Goal: Download file/media

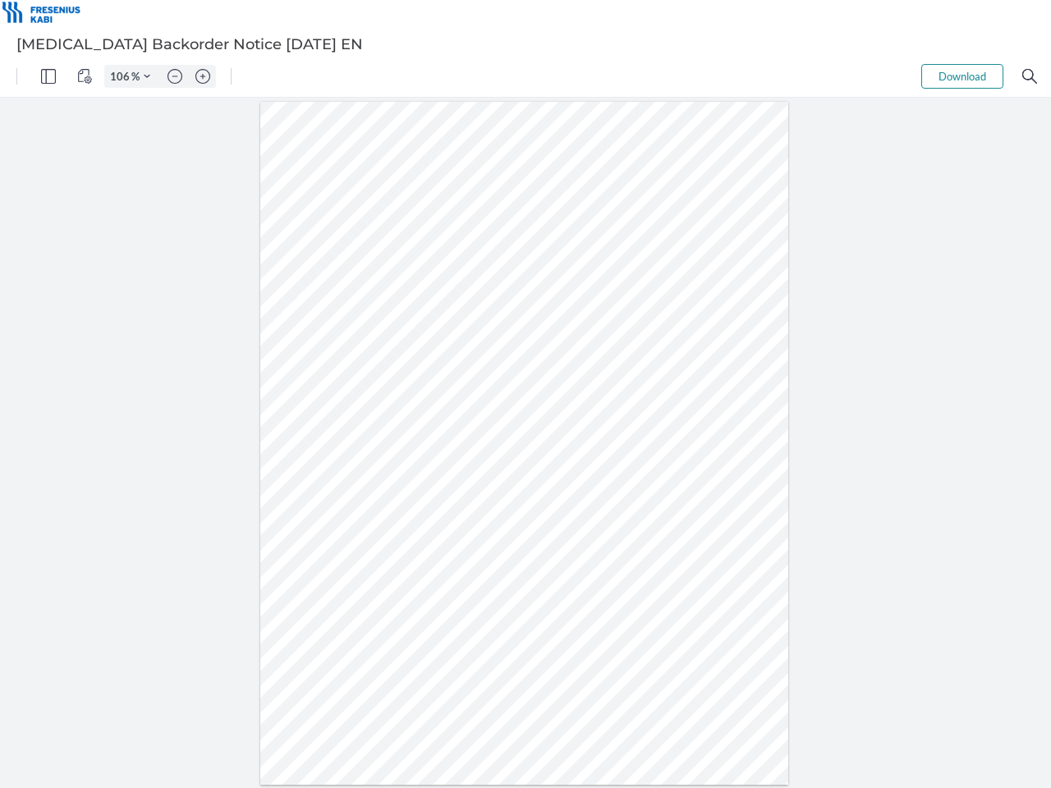
click at [48, 76] on img "Panel" at bounding box center [48, 76] width 15 height 15
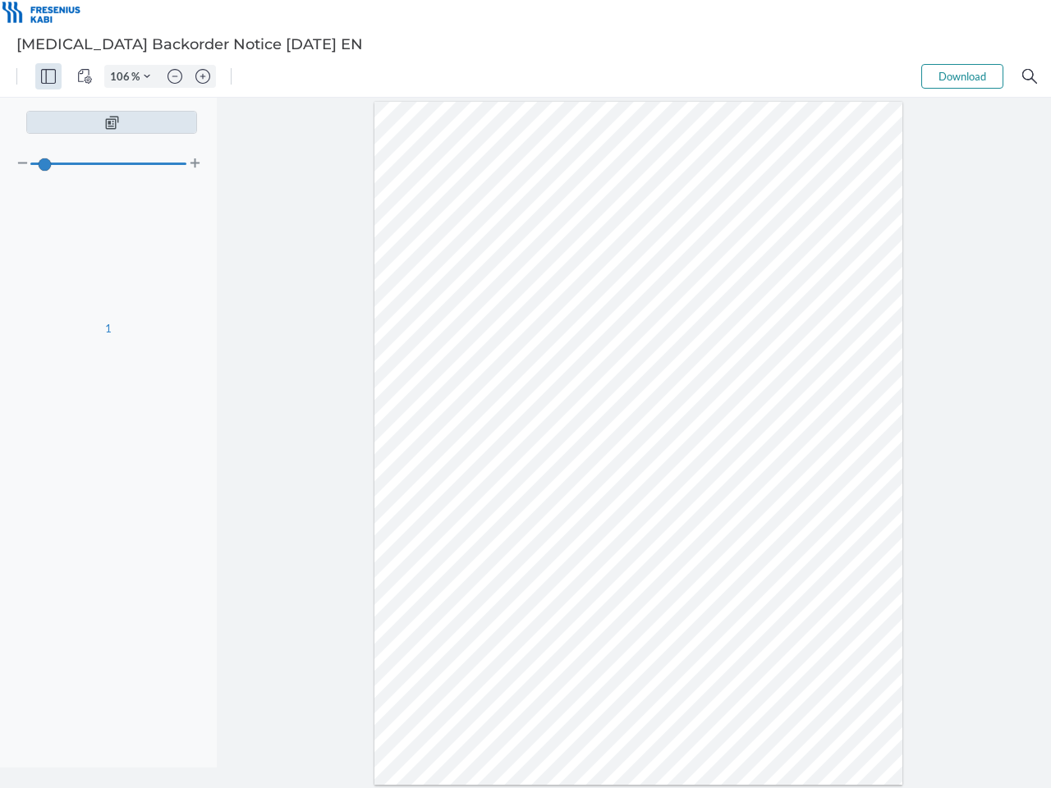
click at [85, 76] on img "View Controls" at bounding box center [84, 76] width 15 height 15
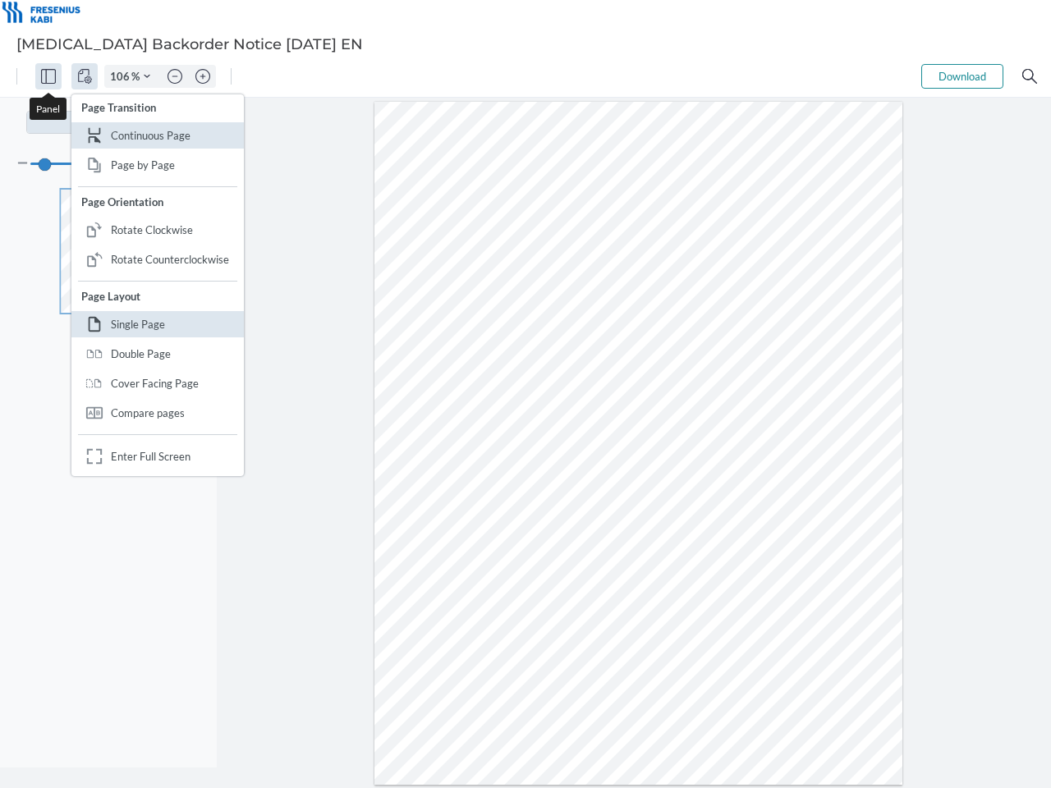
click at [122, 76] on input "106" at bounding box center [118, 76] width 26 height 15
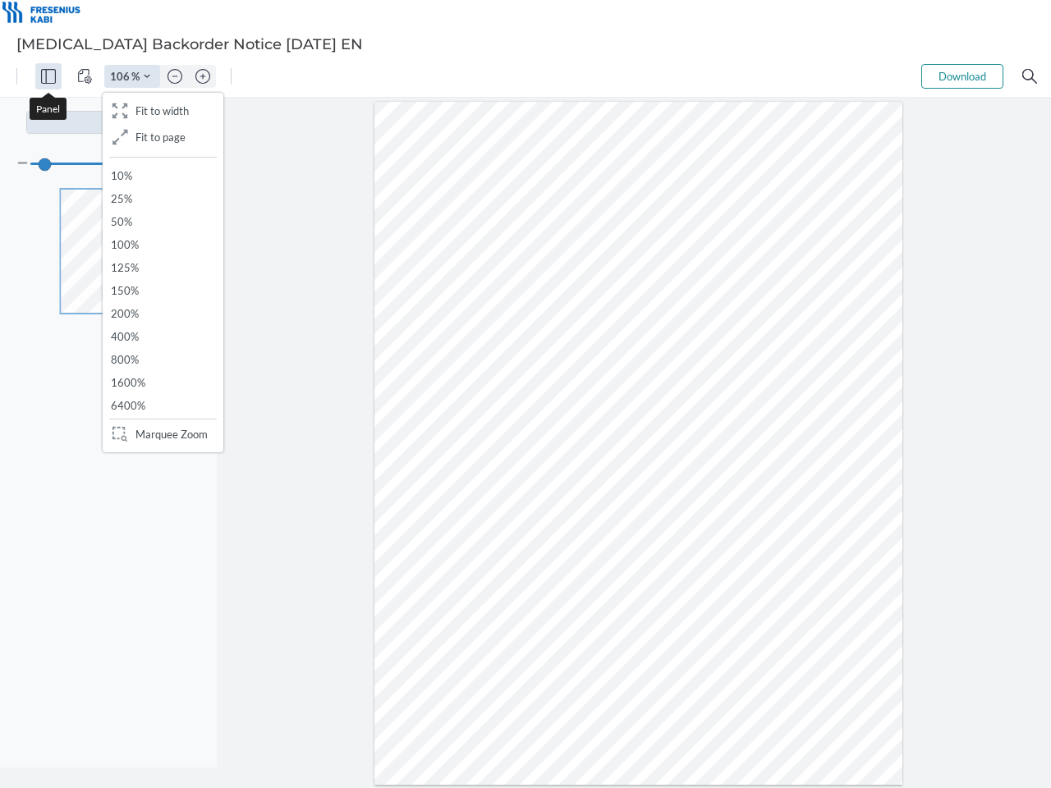
click at [147, 76] on img "Zoom Controls" at bounding box center [147, 76] width 7 height 7
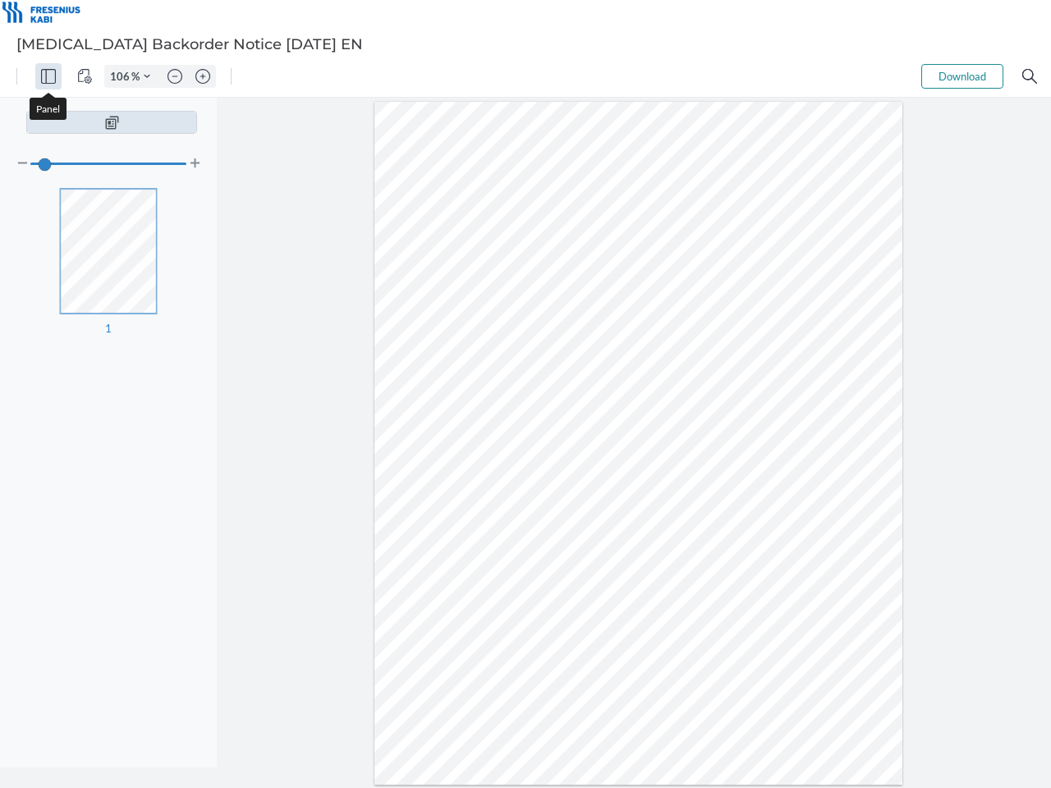
click at [175, 76] on img "Zoom out" at bounding box center [175, 76] width 15 height 15
click at [203, 76] on img "Zoom in" at bounding box center [202, 76] width 15 height 15
type input "106"
click at [962, 76] on button "Download" at bounding box center [962, 76] width 82 height 25
click at [1030, 76] on img "Search" at bounding box center [1029, 76] width 15 height 15
